Goal: Download file/media

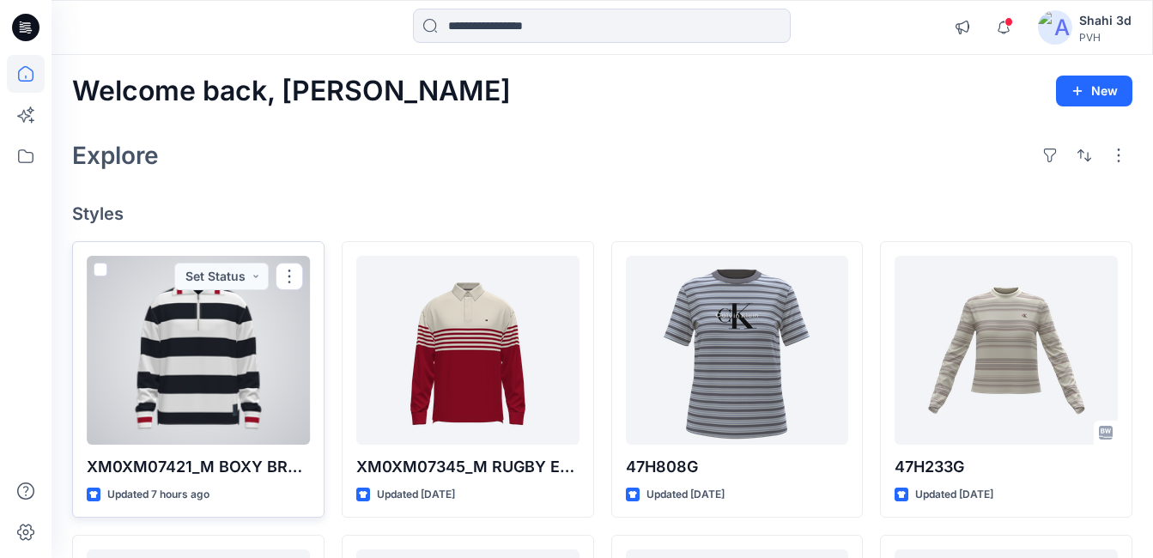
click at [194, 373] on div at bounding box center [198, 350] width 223 height 189
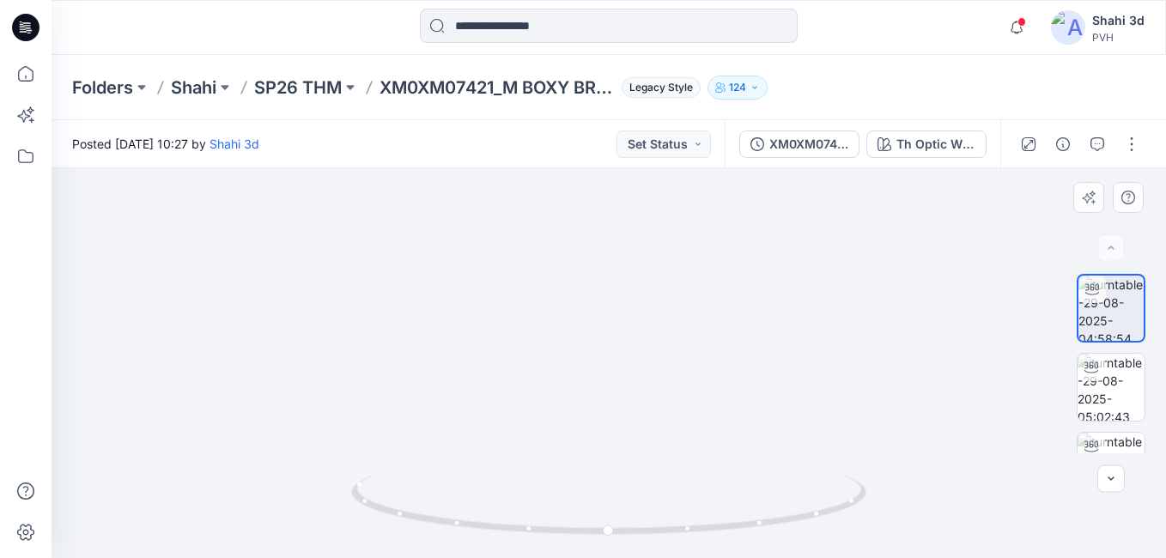
drag, startPoint x: 677, startPoint y: 394, endPoint x: 651, endPoint y: 445, distance: 56.8
click at [653, 557] on html "Notifications Your style XM0XM07421_M BOXY BRETON STRIPE HALF ZIP_PROTO_V01 is …" at bounding box center [583, 279] width 1166 height 558
drag, startPoint x: 756, startPoint y: 319, endPoint x: 748, endPoint y: 369, distance: 50.4
click at [747, 462] on img at bounding box center [545, 14] width 2432 height 1088
drag, startPoint x: 759, startPoint y: 326, endPoint x: 766, endPoint y: 441, distance: 114.4
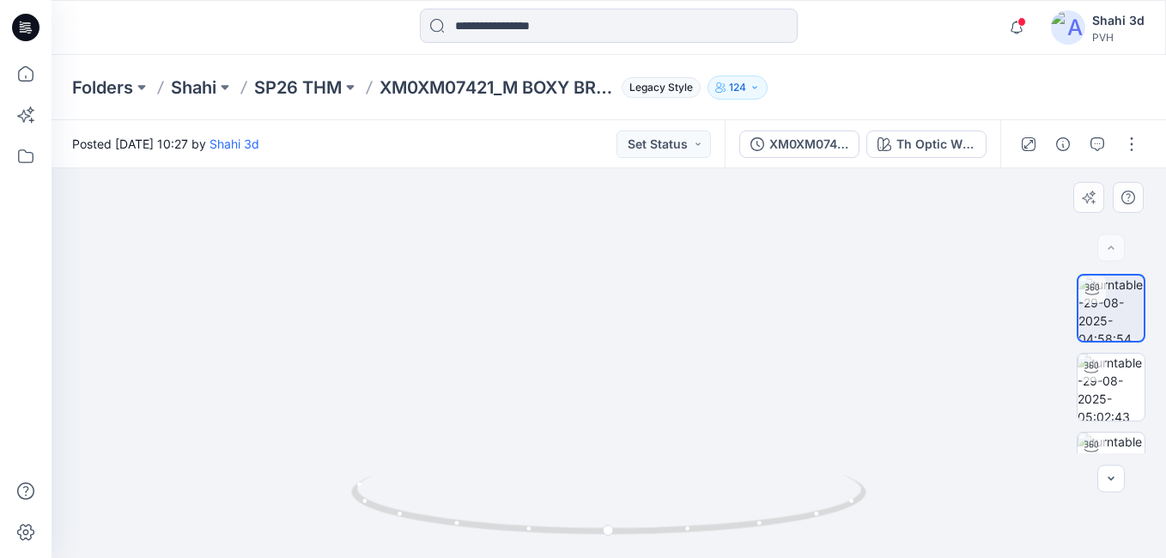
click at [796, 524] on div at bounding box center [609, 363] width 1115 height 390
drag, startPoint x: 614, startPoint y: 534, endPoint x: 455, endPoint y: 515, distance: 160.0
click at [454, 516] on icon at bounding box center [611, 507] width 520 height 64
drag, startPoint x: 663, startPoint y: 393, endPoint x: 654, endPoint y: 267, distance: 126.5
click at [654, 267] on img at bounding box center [571, 97] width 2432 height 922
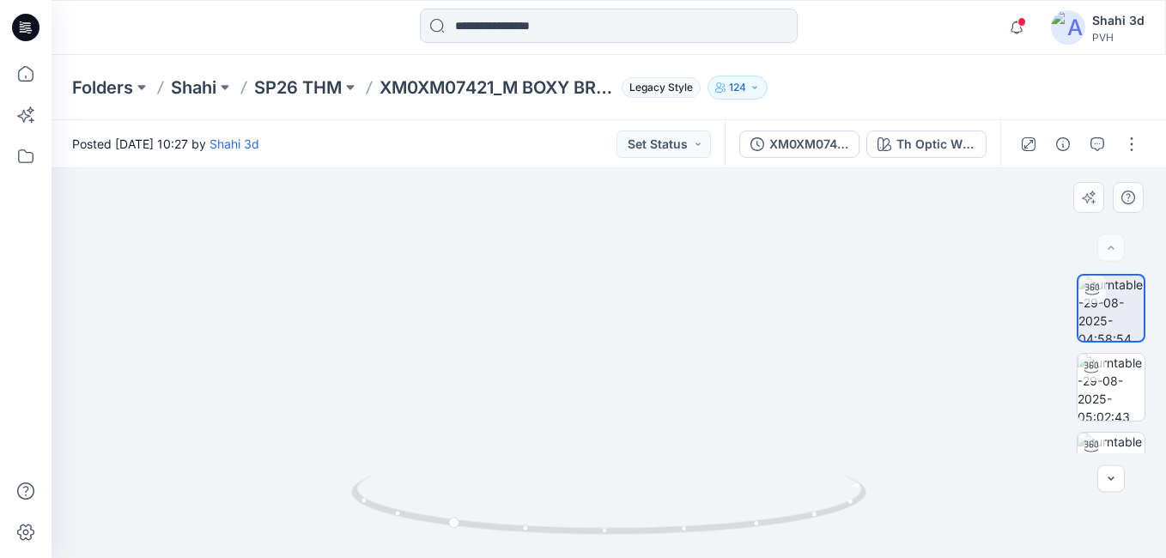
click at [656, 266] on img at bounding box center [571, 97] width 2432 height 922
drag, startPoint x: 638, startPoint y: 533, endPoint x: 916, endPoint y: 536, distance: 278.3
click at [932, 530] on div at bounding box center [609, 363] width 1115 height 390
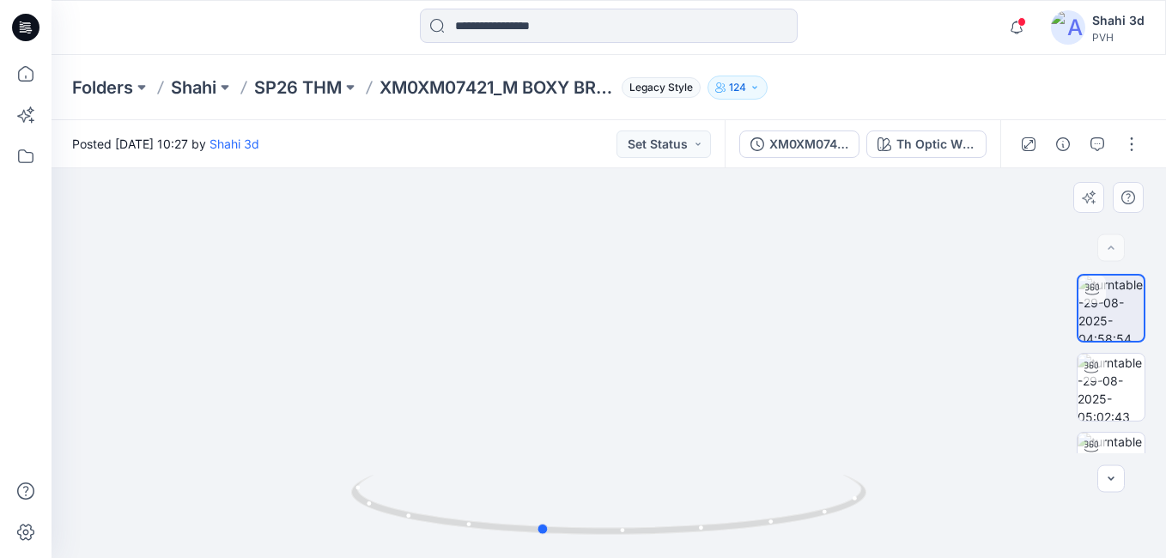
drag, startPoint x: 604, startPoint y: 530, endPoint x: 1001, endPoint y: 494, distance: 399.3
click at [1001, 494] on div at bounding box center [609, 363] width 1115 height 390
drag, startPoint x: 587, startPoint y: 533, endPoint x: 852, endPoint y: 518, distance: 265.8
click at [852, 518] on icon at bounding box center [611, 507] width 520 height 64
drag, startPoint x: 636, startPoint y: 535, endPoint x: 303, endPoint y: 490, distance: 336.2
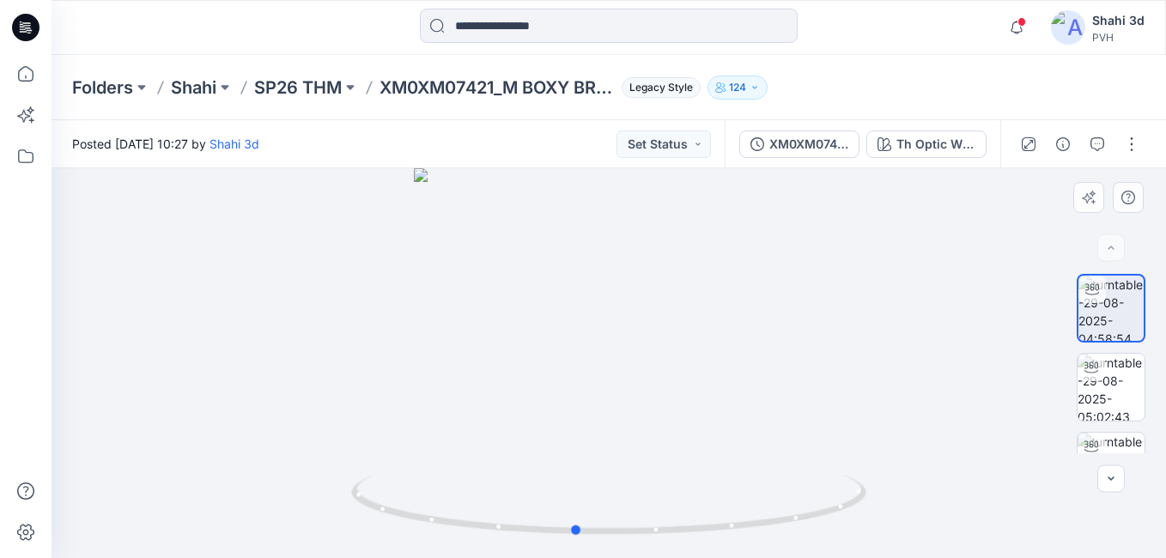
click at [303, 490] on div at bounding box center [609, 363] width 1115 height 390
drag, startPoint x: 582, startPoint y: 533, endPoint x: 652, endPoint y: 533, distance: 69.6
click at [652, 533] on icon at bounding box center [611, 507] width 520 height 64
drag, startPoint x: 651, startPoint y: 278, endPoint x: 654, endPoint y: 456, distance: 177.8
click at [654, 456] on img at bounding box center [611, 186] width 2432 height 745
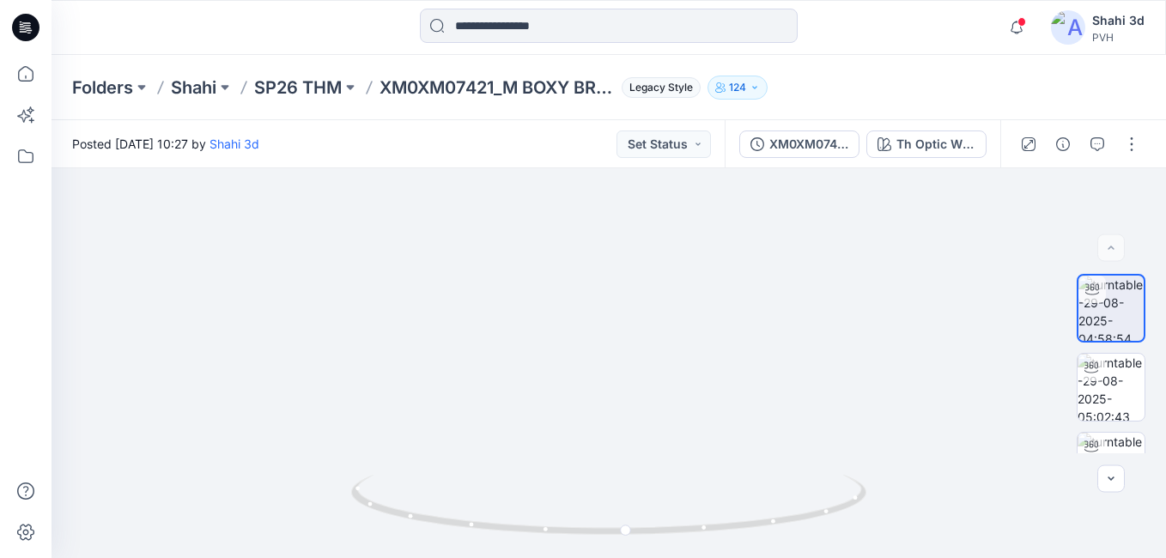
drag, startPoint x: 663, startPoint y: 449, endPoint x: 611, endPoint y: 140, distance: 313.6
click at [611, 140] on div "Posted [DATE] 10:27 by Shahi 3d Set Status XM0XM07421_M BOXY BRETON STRIPE HALF…" at bounding box center [609, 339] width 1115 height 438
drag, startPoint x: 672, startPoint y: 425, endPoint x: 678, endPoint y: 589, distance: 164.2
click at [678, 557] on html "Notifications Your style XM0XM07421_M BOXY BRETON STRIPE HALF ZIP_PROTO_V01 is …" at bounding box center [583, 279] width 1166 height 558
drag, startPoint x: 718, startPoint y: 441, endPoint x: 574, endPoint y: 34, distance: 431.9
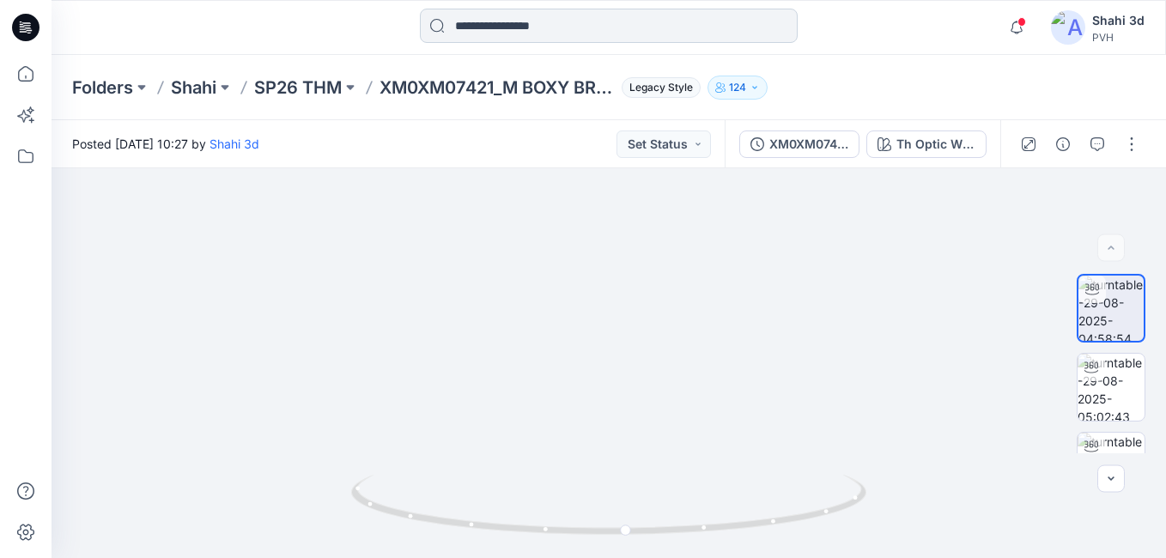
click at [574, 34] on div "Notifications Your style XM0XM07421_M BOXY BRETON STRIPE HALF ZIP_PROTO_V01 is …" at bounding box center [583, 279] width 1166 height 558
click at [555, 0] on html "Notifications Your style XM0XM07421_M BOXY BRETON STRIPE HALF ZIP_PROTO_V01 is …" at bounding box center [583, 279] width 1166 height 558
drag, startPoint x: 610, startPoint y: 270, endPoint x: 517, endPoint y: 88, distance: 204.3
click at [498, 0] on html "Notifications Your style XM0XM07421_M BOXY BRETON STRIPE HALF ZIP_PROTO_V01 is …" at bounding box center [583, 279] width 1166 height 558
drag, startPoint x: 586, startPoint y: 313, endPoint x: 568, endPoint y: -15, distance: 328.6
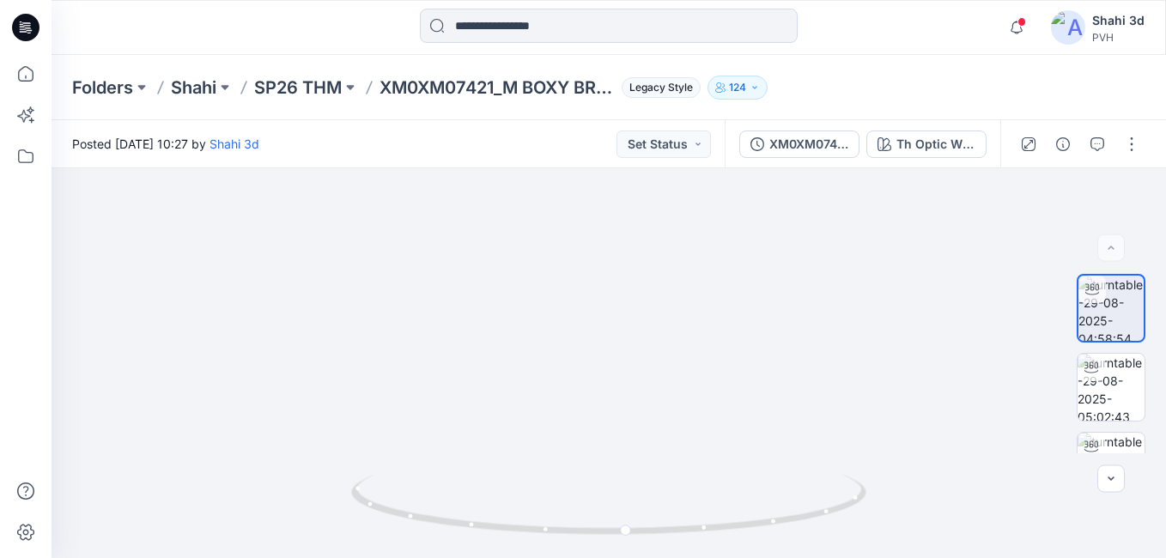
click at [568, 0] on html "Notifications Your style XM0XM07421_M BOXY BRETON STRIPE HALF ZIP_PROTO_V01 is …" at bounding box center [583, 279] width 1166 height 558
drag, startPoint x: 684, startPoint y: 206, endPoint x: 694, endPoint y: 40, distance: 166.0
click at [693, 40] on div "Notifications Your style XM0XM07421_M BOXY BRETON STRIPE HALF ZIP_PROTO_V01 is …" at bounding box center [583, 279] width 1166 height 558
drag, startPoint x: 728, startPoint y: 279, endPoint x: 744, endPoint y: 112, distance: 168.2
click at [744, 112] on div "Folders Shahi SP26 THM XM0XM07421_M BOXY BRETON STRIPE HALF ZIP_PROTO_V01 Legac…" at bounding box center [609, 306] width 1115 height 503
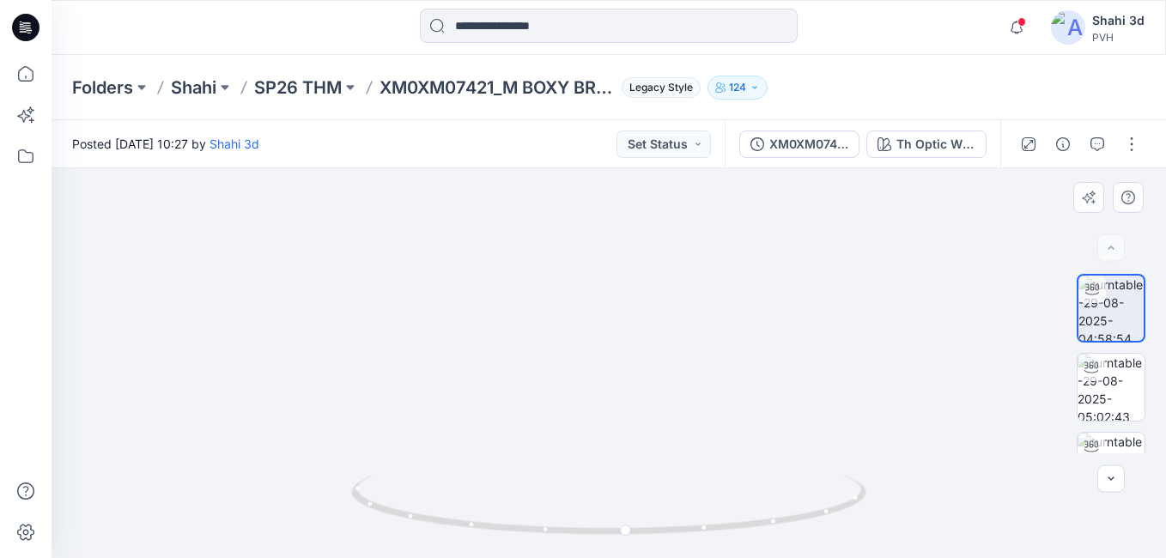
drag, startPoint x: 776, startPoint y: 330, endPoint x: 763, endPoint y: 181, distance: 149.2
drag, startPoint x: 636, startPoint y: 536, endPoint x: 757, endPoint y: 478, distance: 134.8
click at [757, 478] on icon at bounding box center [611, 507] width 520 height 64
drag, startPoint x: 664, startPoint y: 540, endPoint x: 571, endPoint y: 529, distance: 93.4
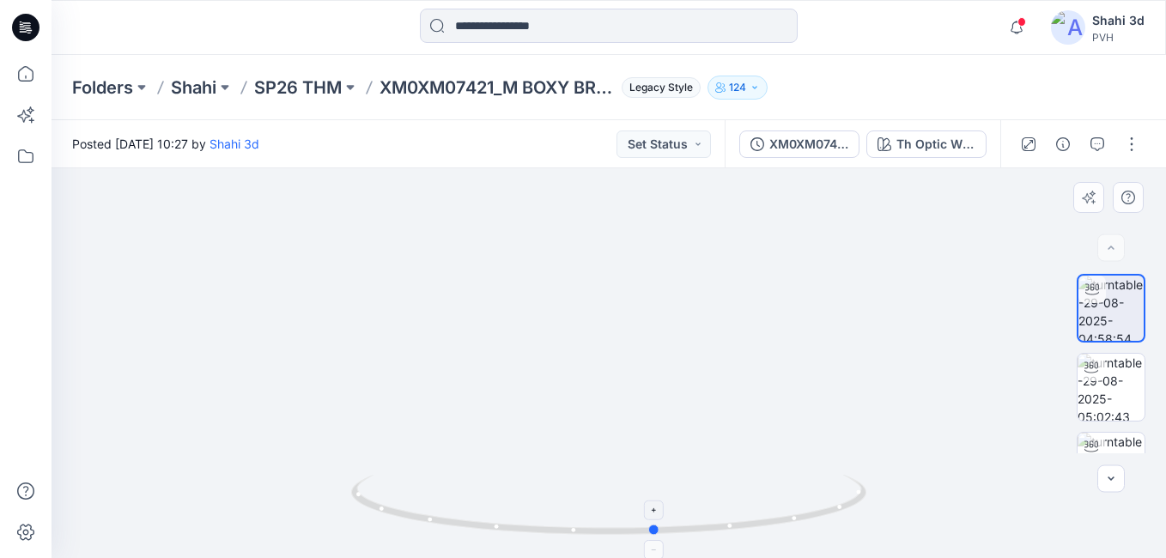
click at [571, 529] on div at bounding box center [608, 515] width 515 height 86
drag, startPoint x: 581, startPoint y: 324, endPoint x: 581, endPoint y: 374, distance: 49.8
click at [581, 374] on img at bounding box center [608, 362] width 453 height 392
click at [1111, 391] on img at bounding box center [1111, 387] width 67 height 67
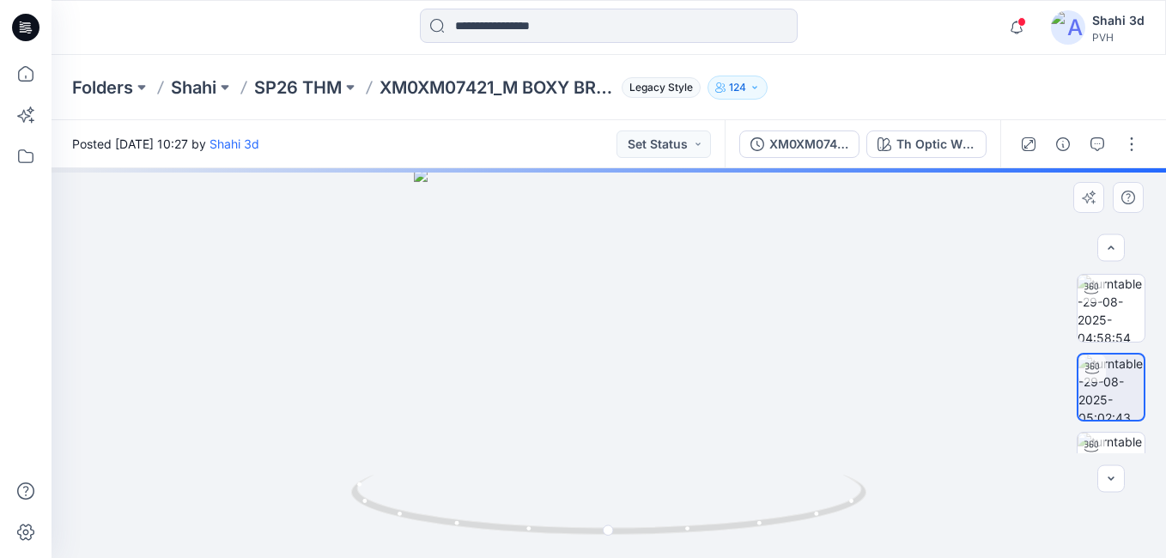
scroll to position [126, 0]
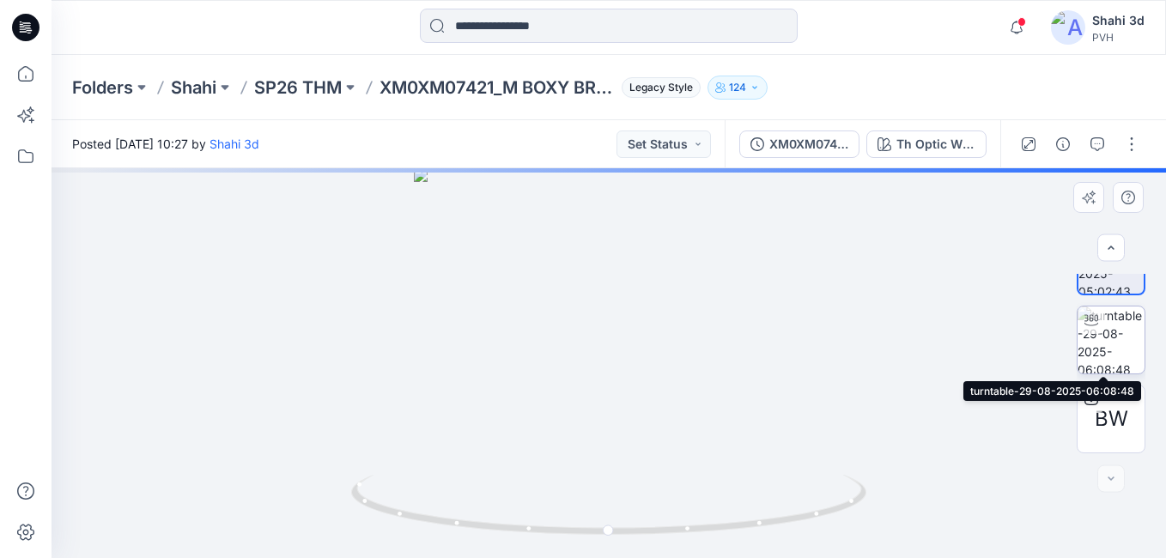
click at [1116, 322] on img at bounding box center [1111, 340] width 67 height 67
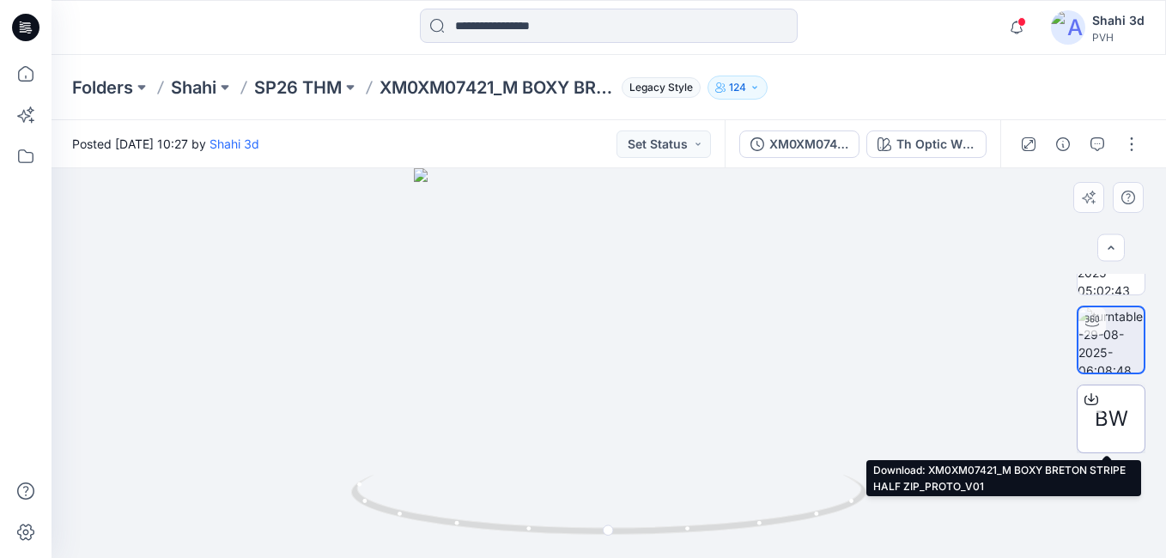
click at [1104, 415] on span "BW" at bounding box center [1111, 419] width 33 height 31
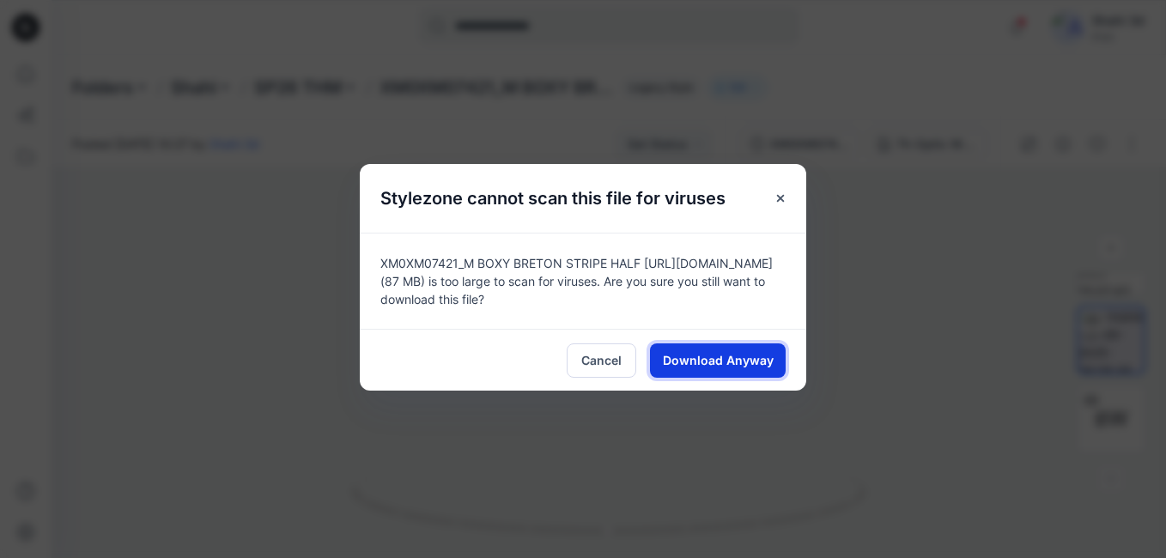
click at [742, 355] on span "Download Anyway" at bounding box center [718, 360] width 111 height 18
